Goal: Task Accomplishment & Management: Manage account settings

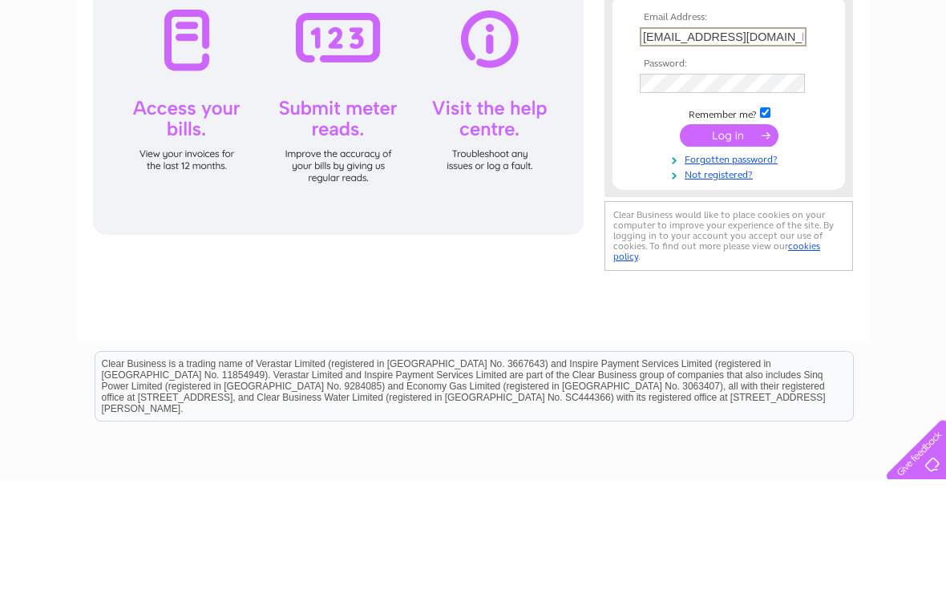
type input "[EMAIL_ADDRESS][DOMAIN_NAME]"
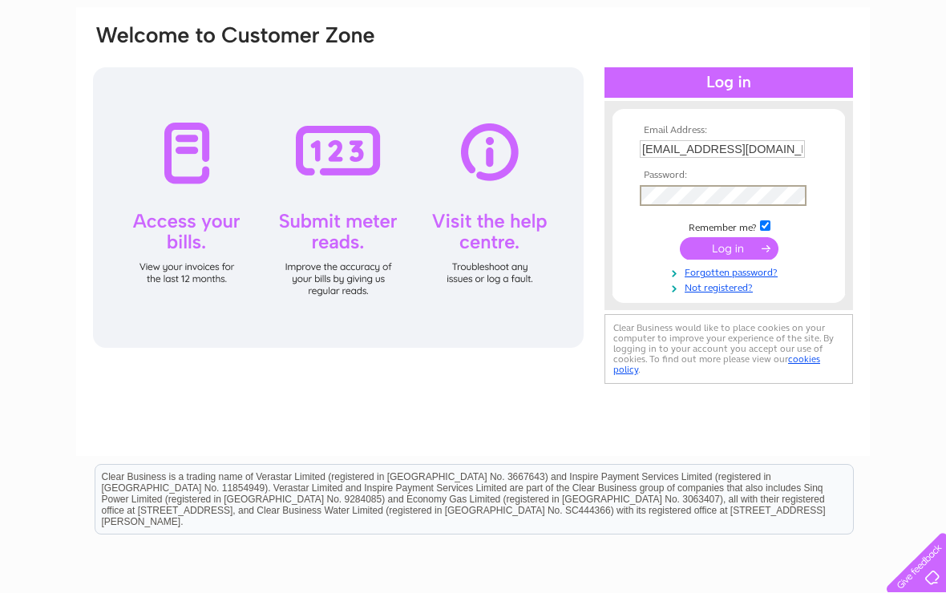
scroll to position [112, 0]
click at [727, 257] on input "submit" at bounding box center [729, 249] width 99 height 22
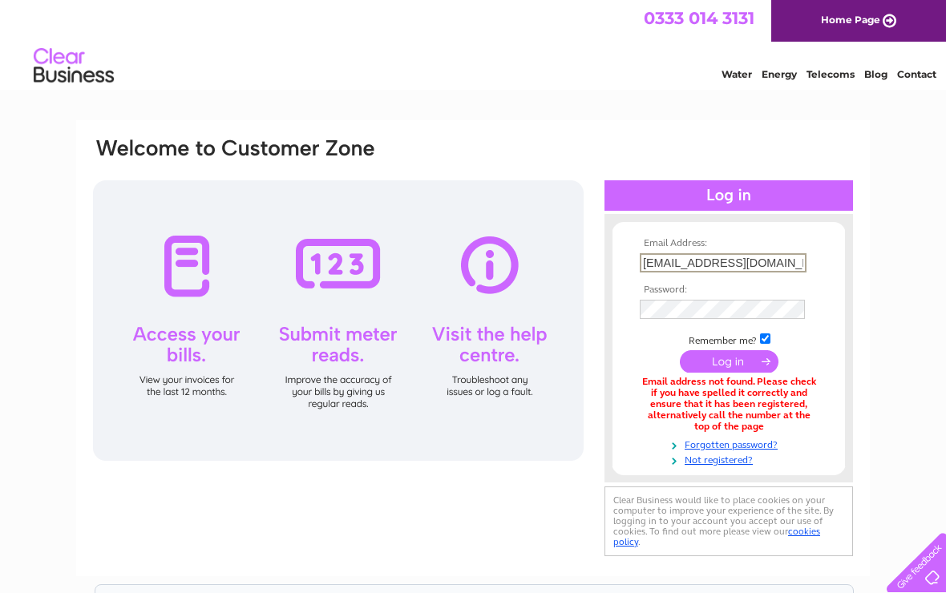
click at [691, 269] on input "[EMAIL_ADDRESS][DOMAIN_NAME]" at bounding box center [723, 262] width 167 height 19
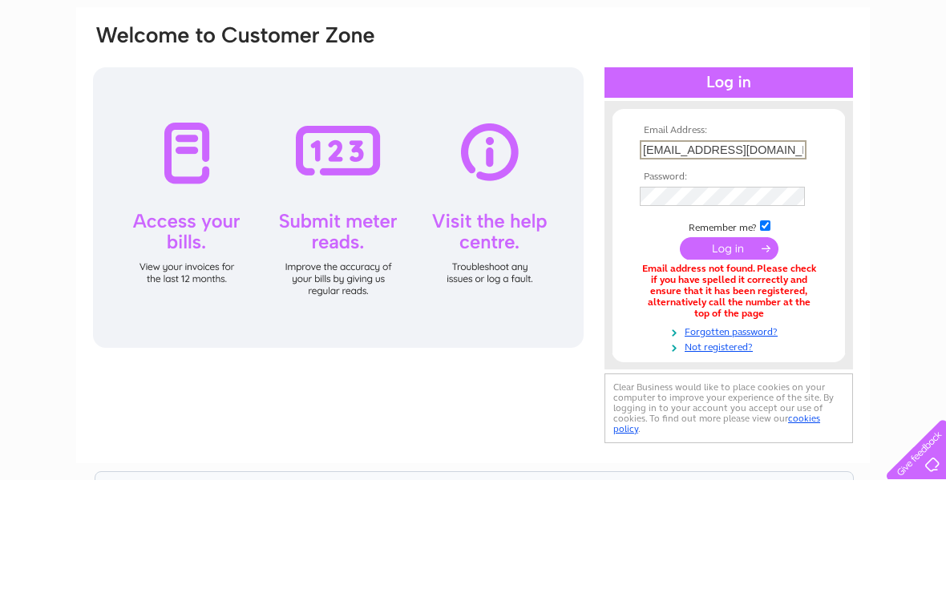
type input "[EMAIL_ADDRESS][DOMAIN_NAME]"
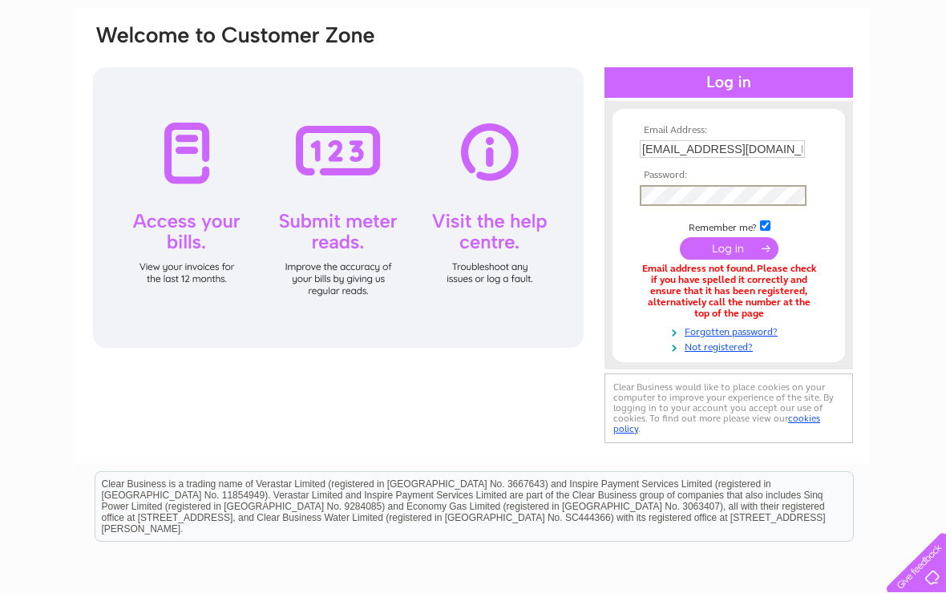
scroll to position [112, 0]
click at [732, 256] on input "submit" at bounding box center [729, 249] width 99 height 22
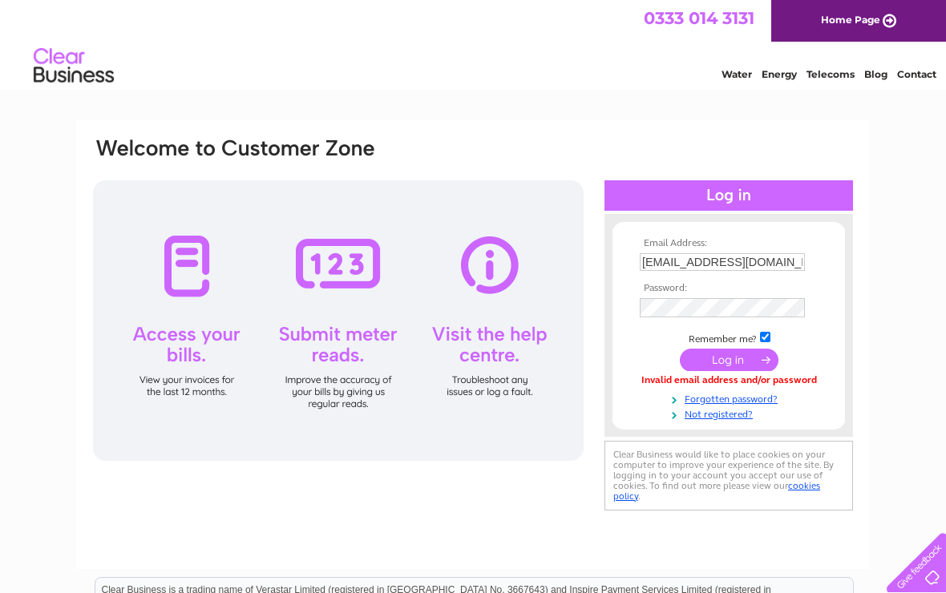
scroll to position [0, 32]
click at [773, 267] on input "[EMAIL_ADDRESS][DOMAIN_NAME]" at bounding box center [723, 262] width 167 height 19
click at [800, 265] on input "watsonsinverurie@btconnect.com" at bounding box center [723, 262] width 167 height 19
type input "watsonsinverurie@btconnect.com"
click at [725, 366] on input "submit" at bounding box center [729, 361] width 99 height 22
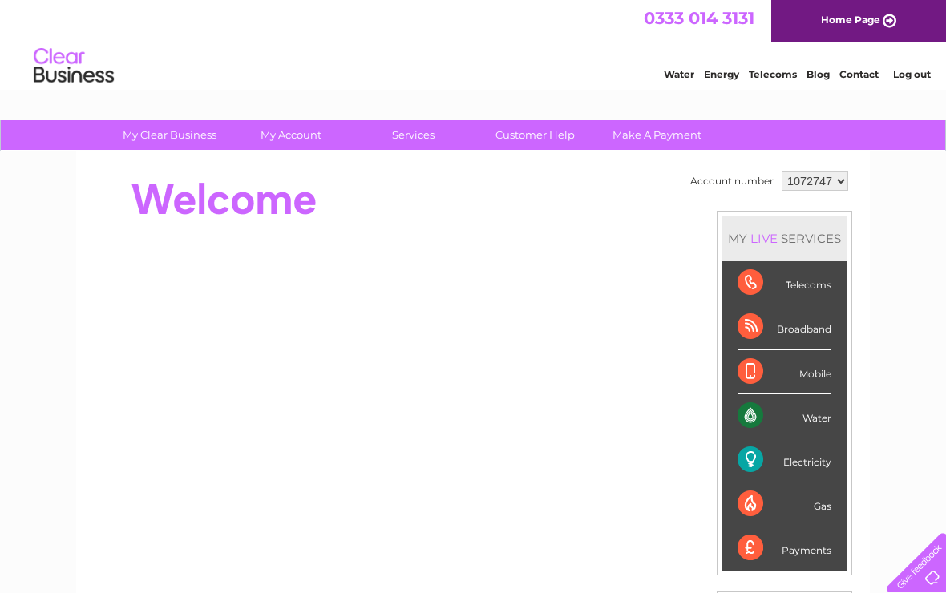
click at [775, 466] on div "Electricity" at bounding box center [785, 461] width 94 height 44
click at [804, 462] on div "Electricity" at bounding box center [785, 461] width 94 height 44
click at [830, 180] on select "1072747 1072749" at bounding box center [815, 181] width 67 height 19
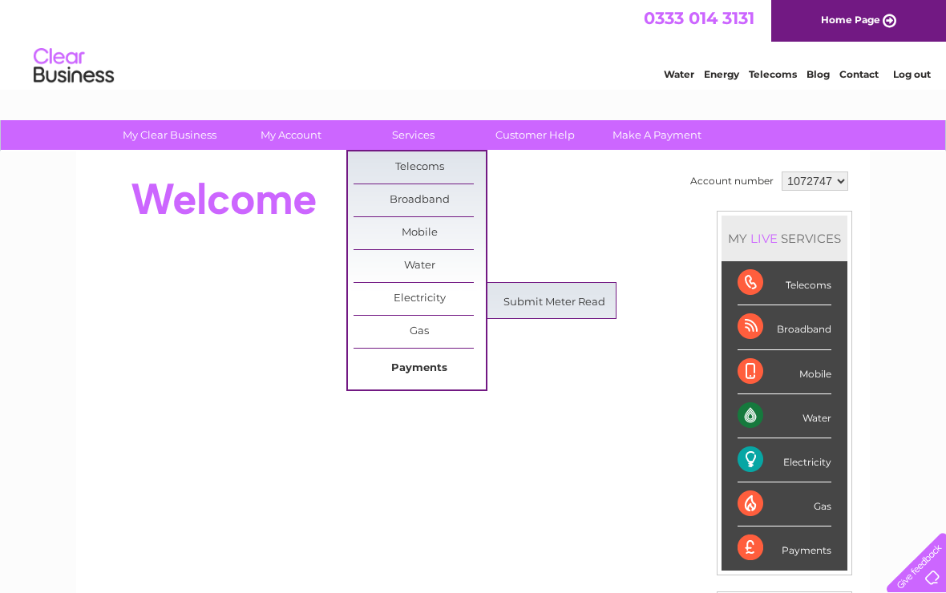
click at [431, 370] on link "Payments" at bounding box center [420, 369] width 132 height 32
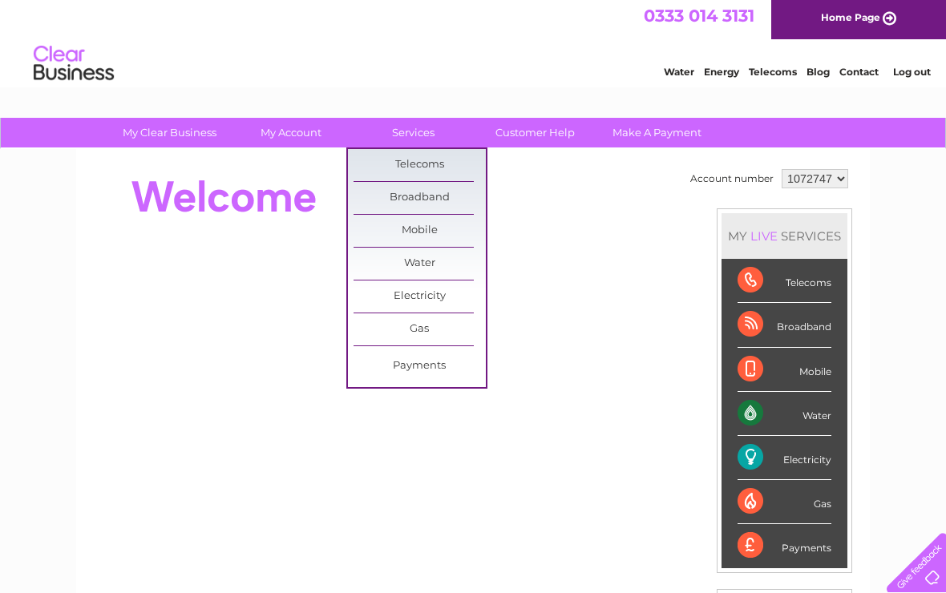
click at [912, 400] on div "My Clear Business Login Details My Details My Preferences Link Account My Accou…" at bounding box center [473, 568] width 946 height 901
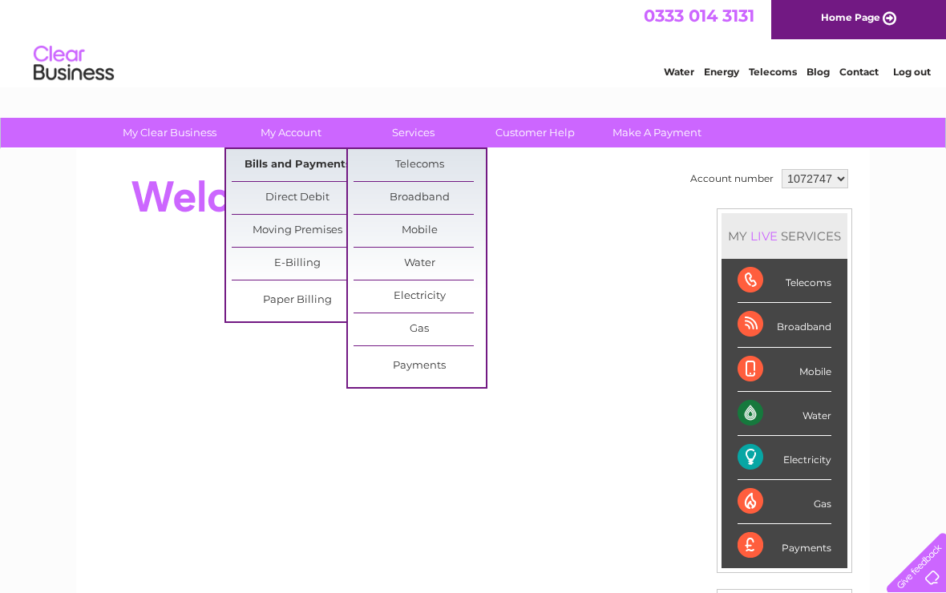
click at [306, 168] on link "Bills and Payments" at bounding box center [298, 165] width 132 height 32
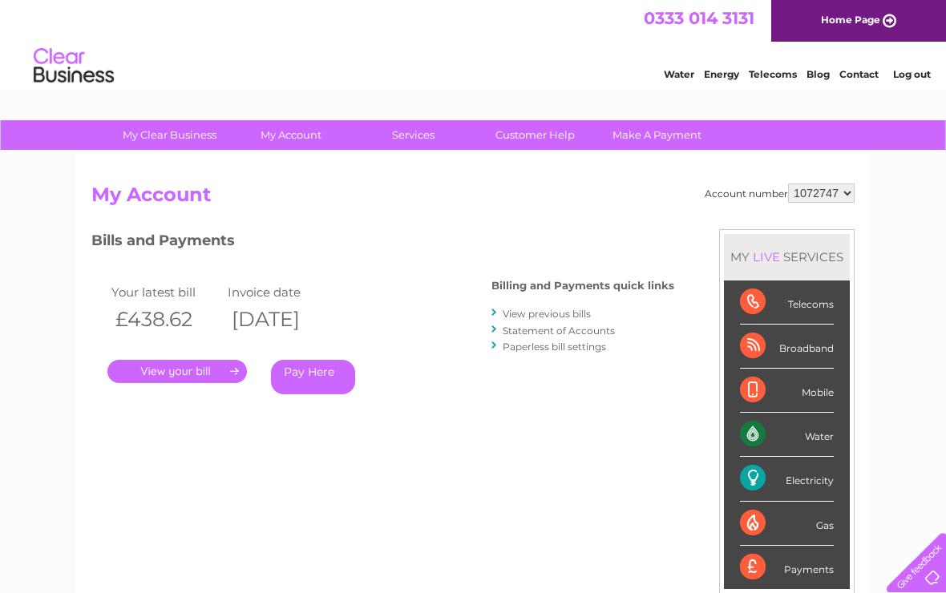
click at [541, 314] on link "View previous bills" at bounding box center [547, 314] width 88 height 12
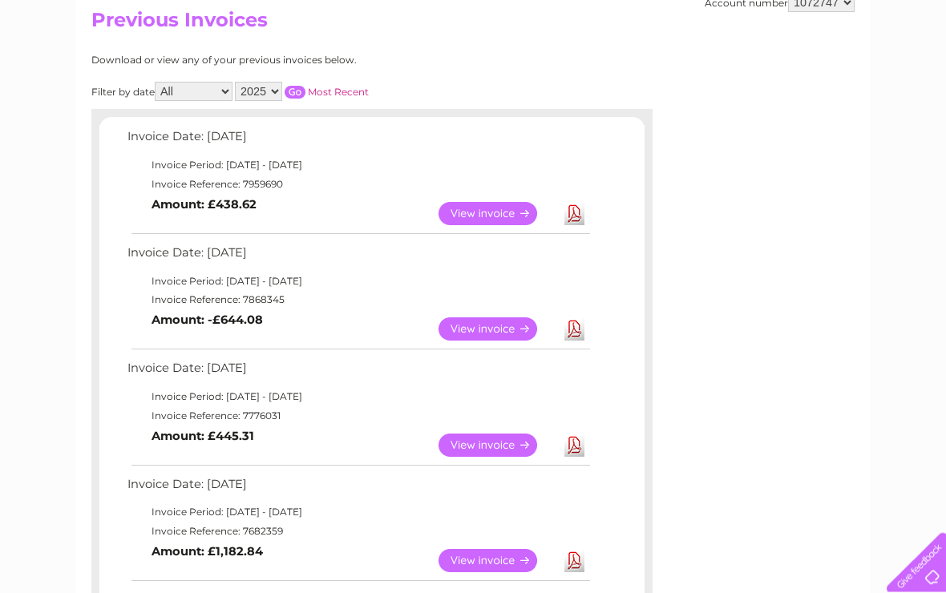
scroll to position [146, 0]
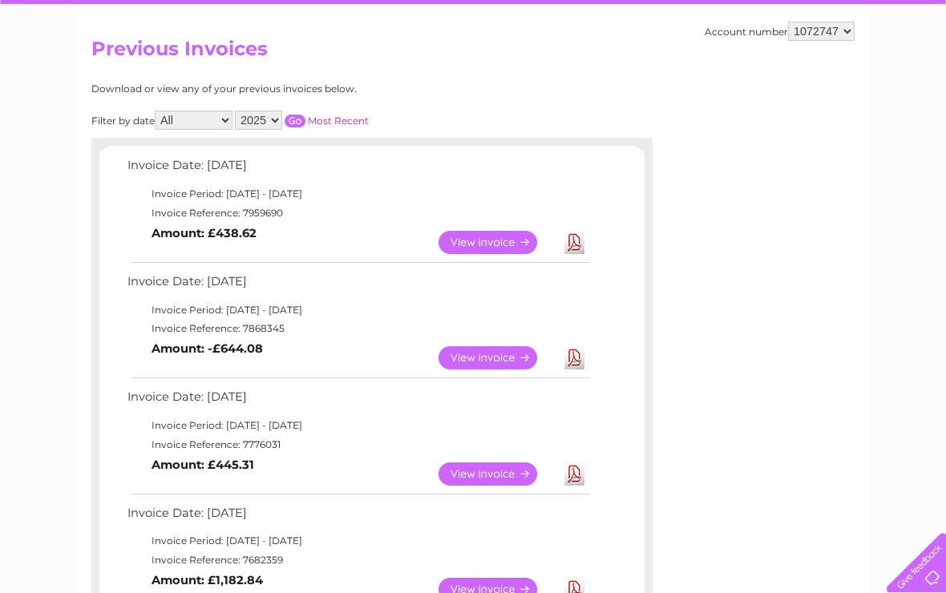
click at [496, 361] on link "View" at bounding box center [498, 357] width 118 height 23
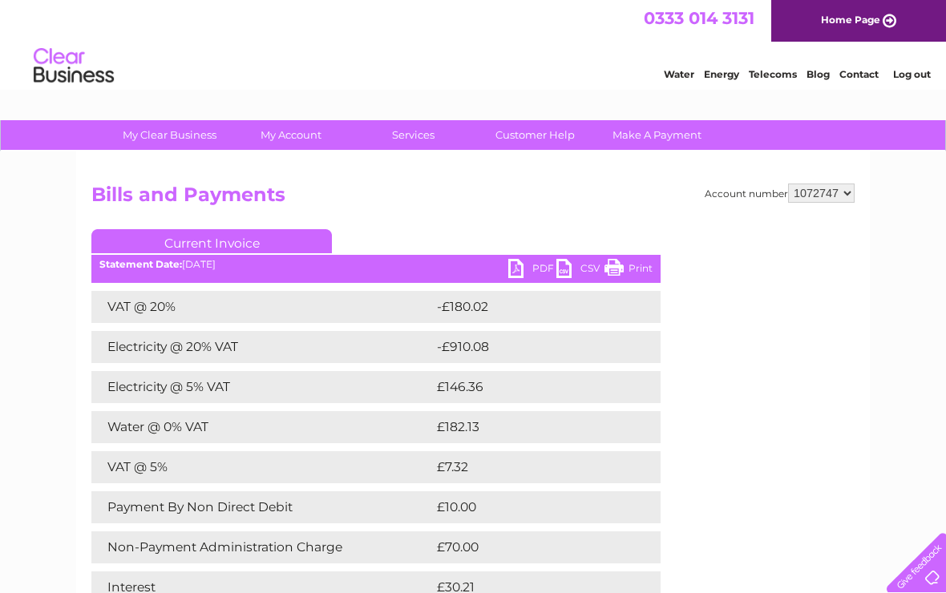
click at [523, 273] on link "PDF" at bounding box center [532, 270] width 48 height 23
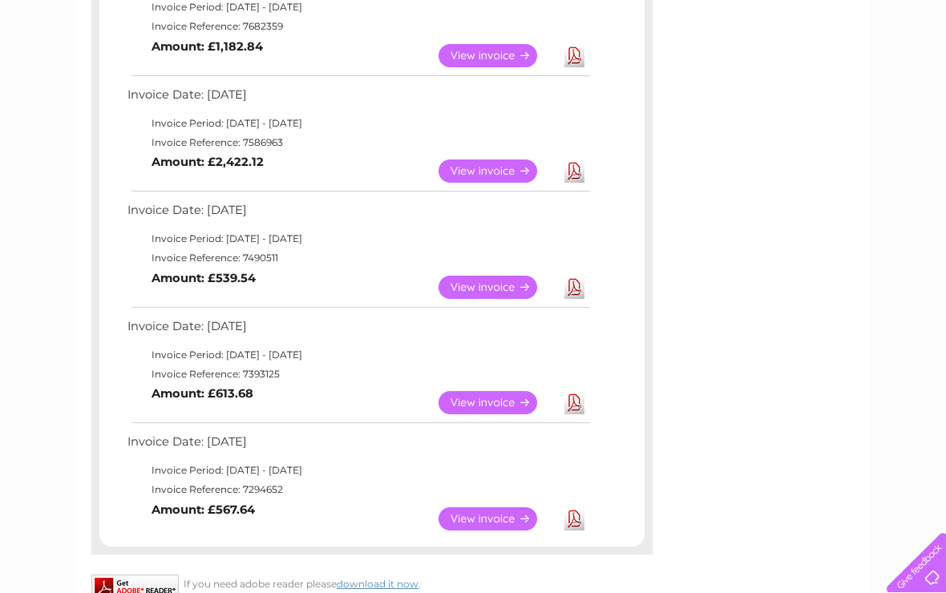
scroll to position [951, 0]
